Goal: Download file/media

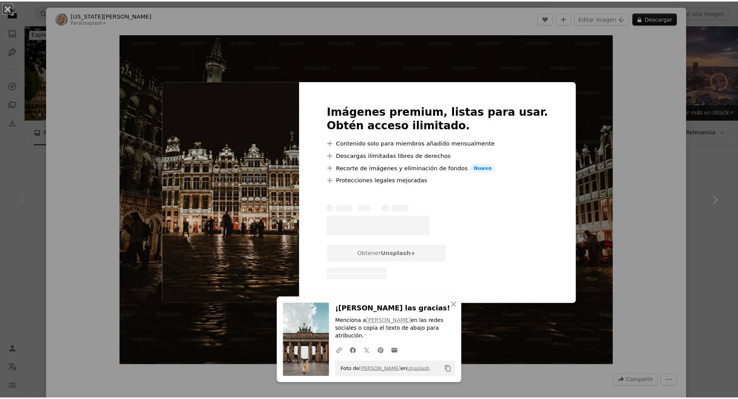
scroll to position [77, 0]
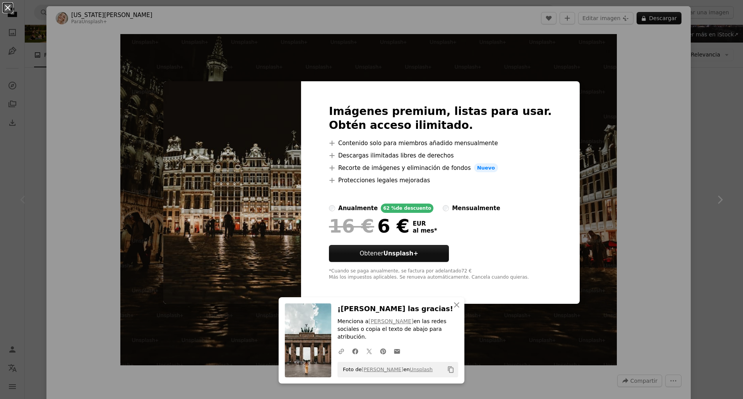
click at [6, 10] on button "An X shape" at bounding box center [7, 7] width 9 height 9
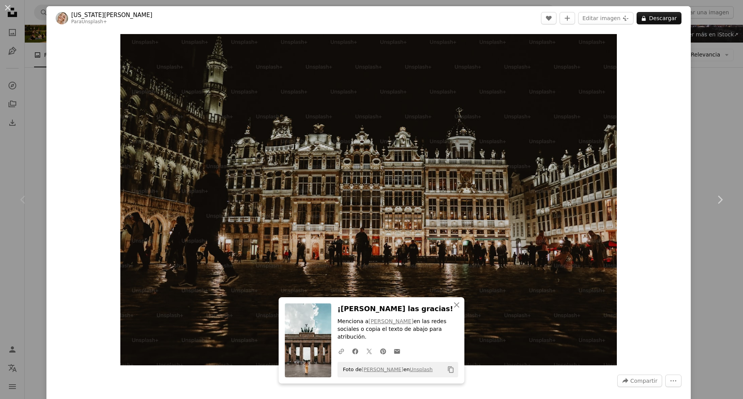
click at [7, 5] on button "An X shape" at bounding box center [7, 7] width 9 height 9
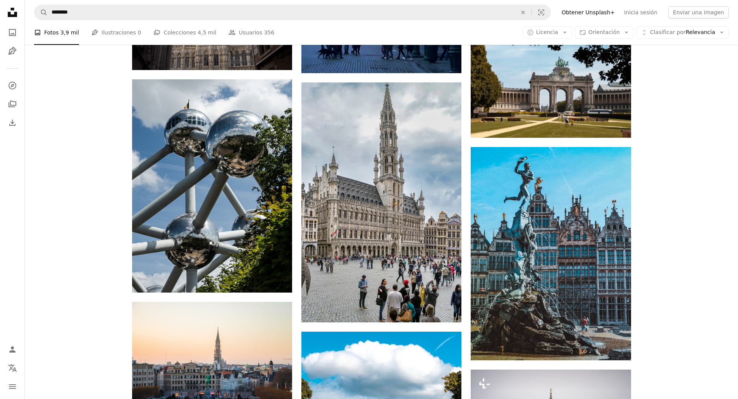
scroll to position [852, 0]
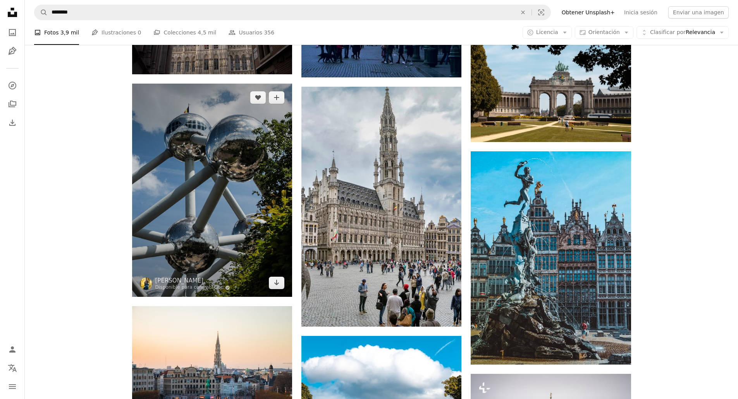
click at [221, 181] on img at bounding box center [212, 190] width 160 height 213
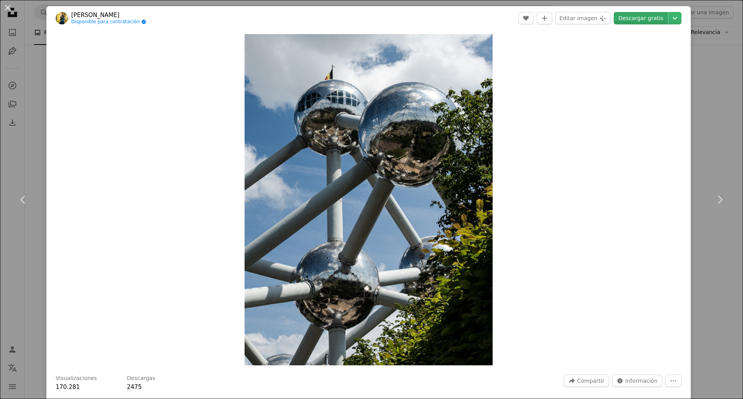
click at [632, 19] on link "Descargar gratis" at bounding box center [641, 18] width 54 height 12
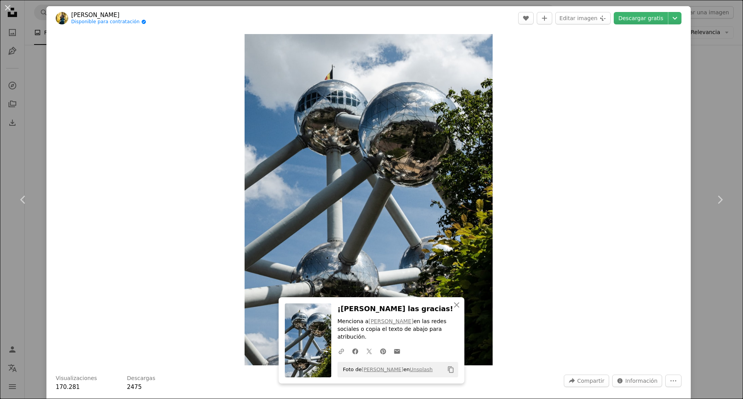
click at [8, 7] on button "An X shape" at bounding box center [7, 7] width 9 height 9
